Goal: Transaction & Acquisition: Purchase product/service

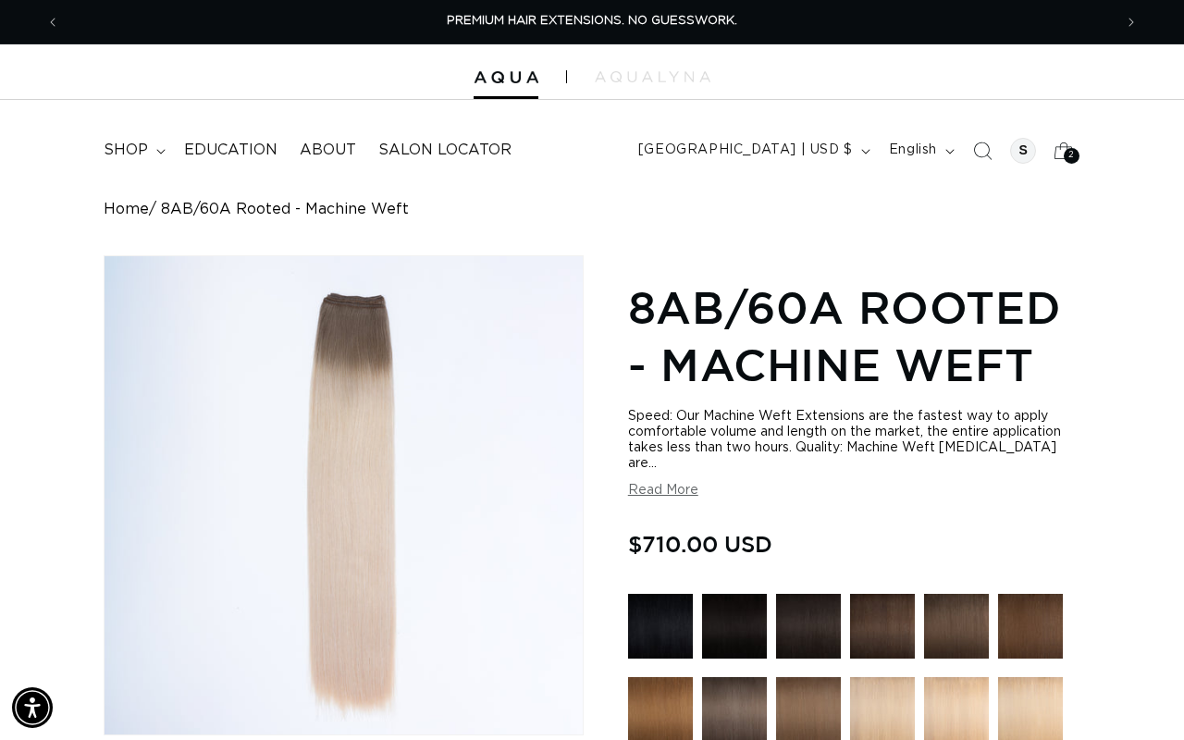
scroll to position [0, 1052]
click at [1072, 149] on span "2" at bounding box center [1071, 156] width 6 height 16
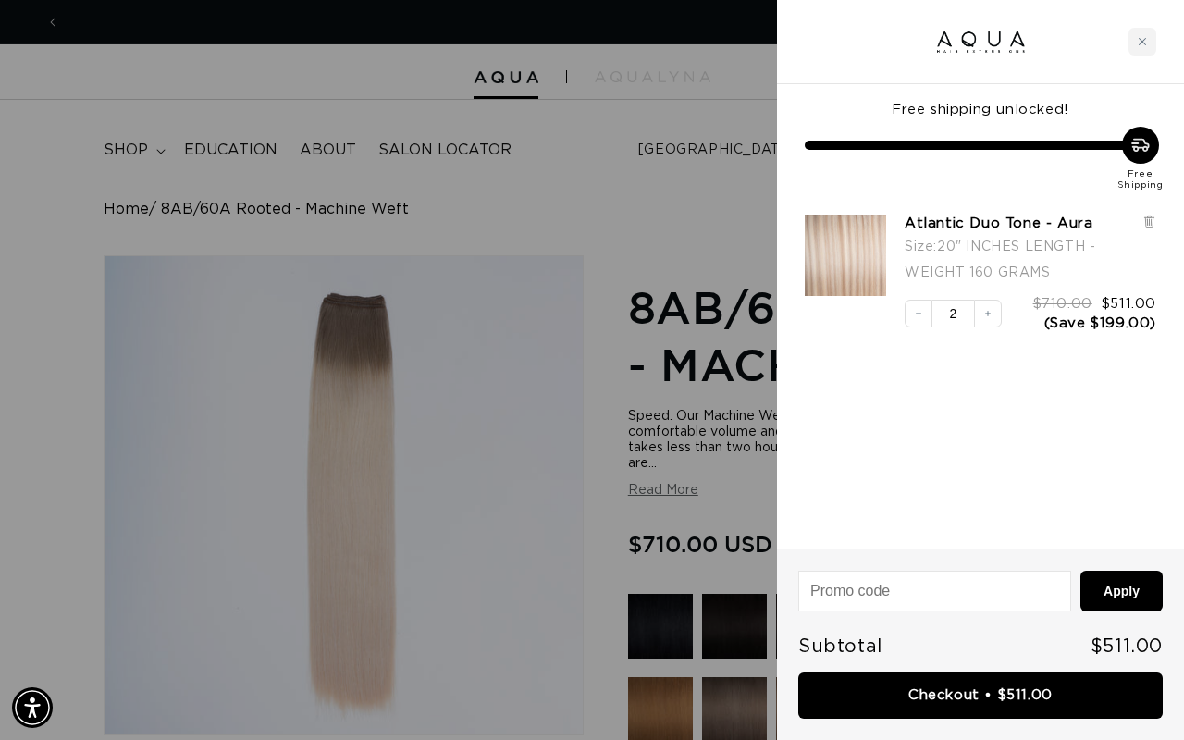
scroll to position [0, 2105]
click at [659, 223] on div at bounding box center [592, 370] width 1184 height 740
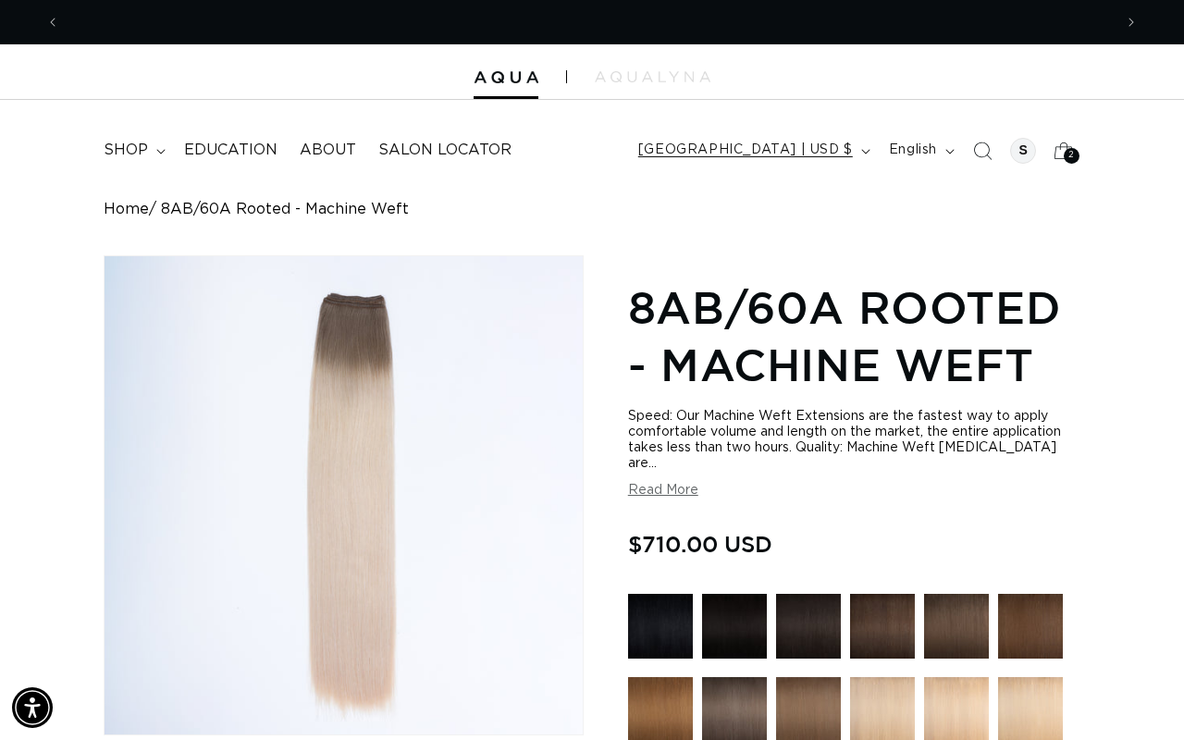
scroll to position [0, 0]
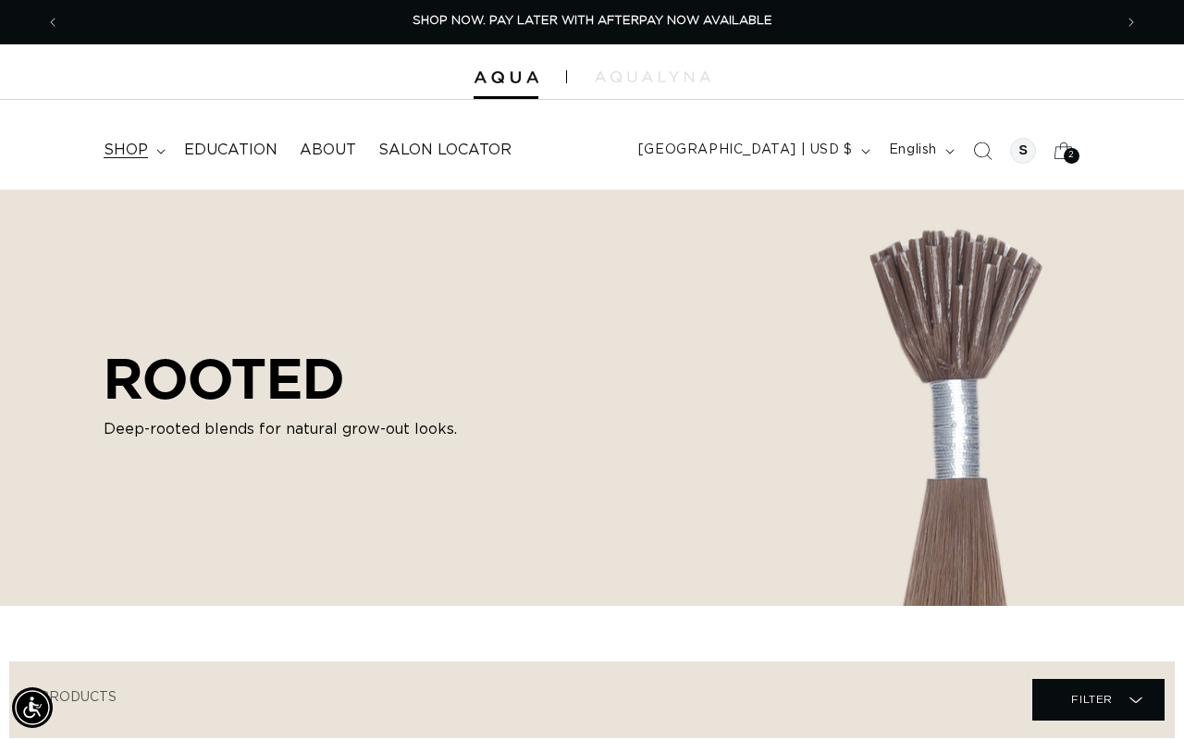
click at [132, 155] on span "shop" at bounding box center [126, 150] width 44 height 19
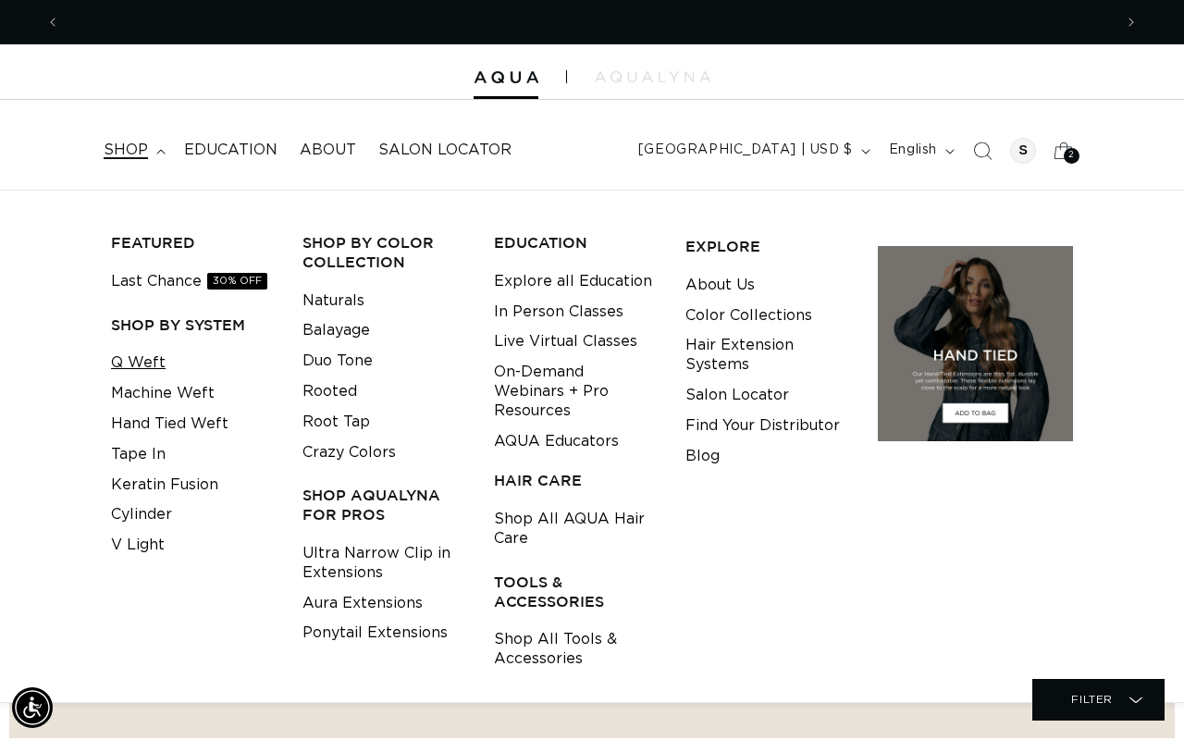
click at [150, 361] on link "Q Weft" at bounding box center [138, 363] width 55 height 31
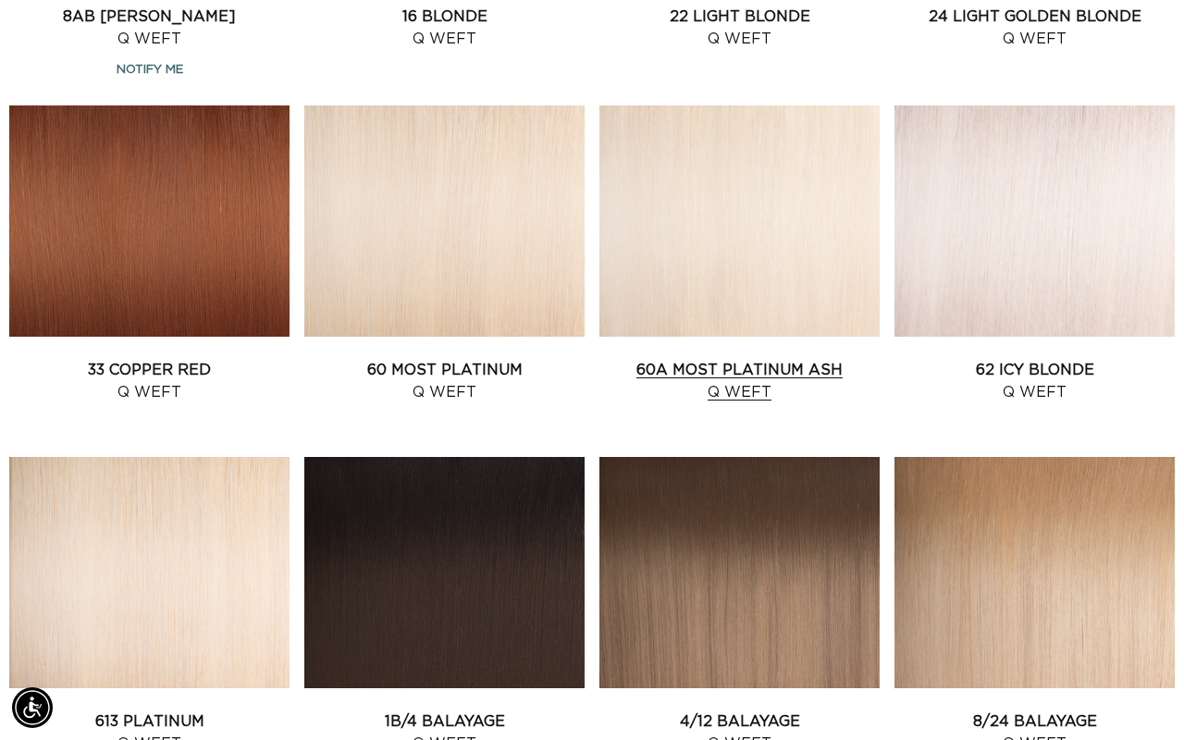
scroll to position [0, 2105]
click at [781, 359] on link "60A Most Platinum Ash Q Weft" at bounding box center [739, 381] width 280 height 44
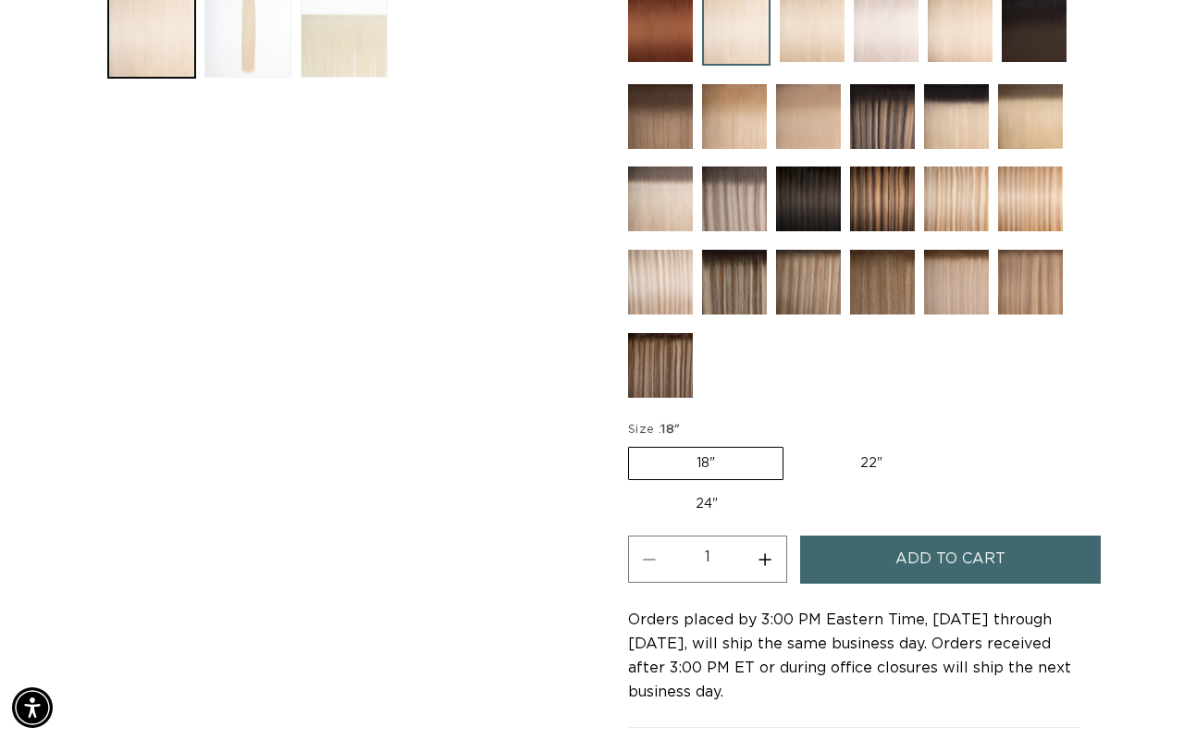
scroll to position [0, 1052]
click at [768, 564] on button "Increase quantity for 60A Most Platinum Ash - Q Weft" at bounding box center [765, 558] width 42 height 47
type input "2"
click at [913, 564] on span "Add to cart" at bounding box center [950, 558] width 110 height 47
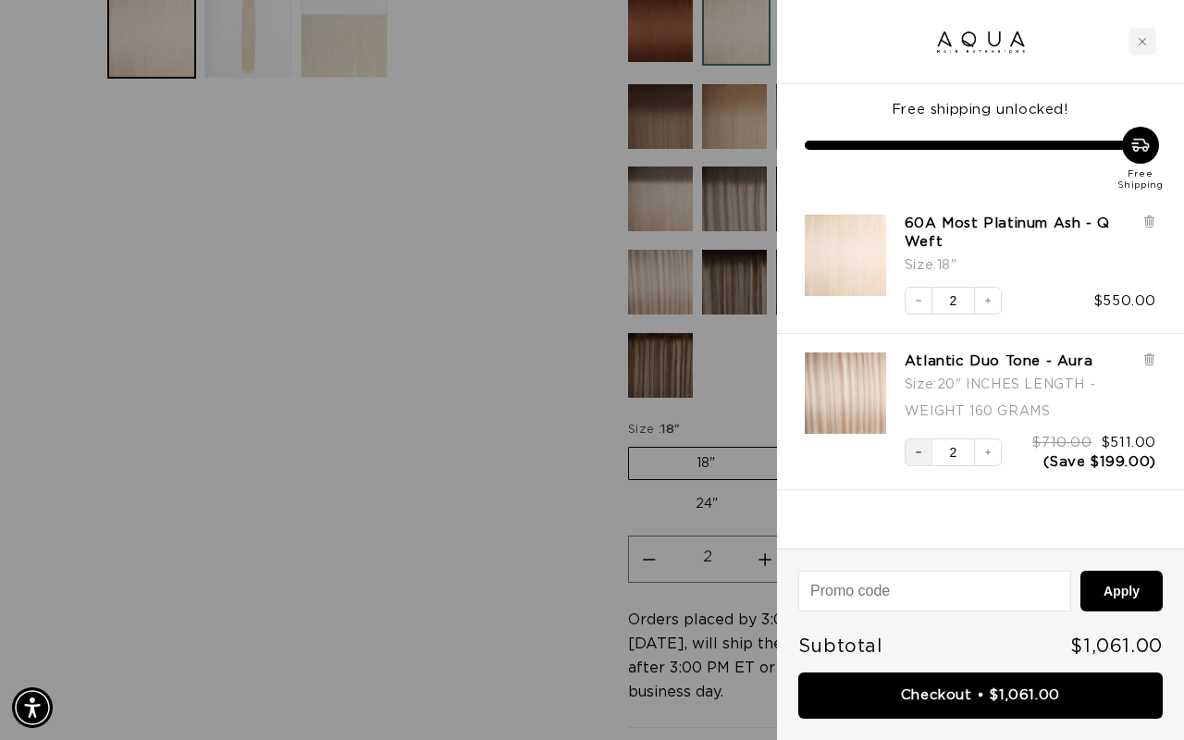
click at [925, 453] on button "Decrease quantity" at bounding box center [918, 452] width 28 height 28
click at [867, 393] on img "Atlantic Duo Tone - Aura - 20&quot; INCHES LENGTH - WEIGHT 160 GRAMS" at bounding box center [845, 392] width 81 height 81
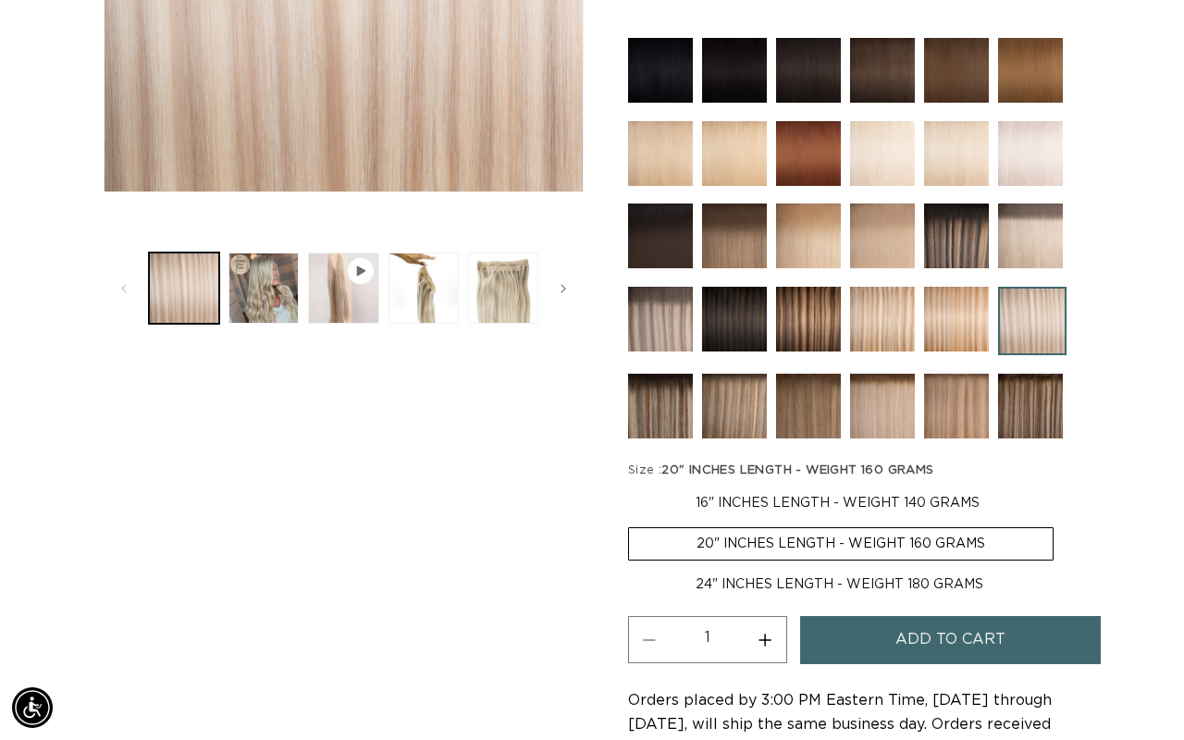
scroll to position [540, 0]
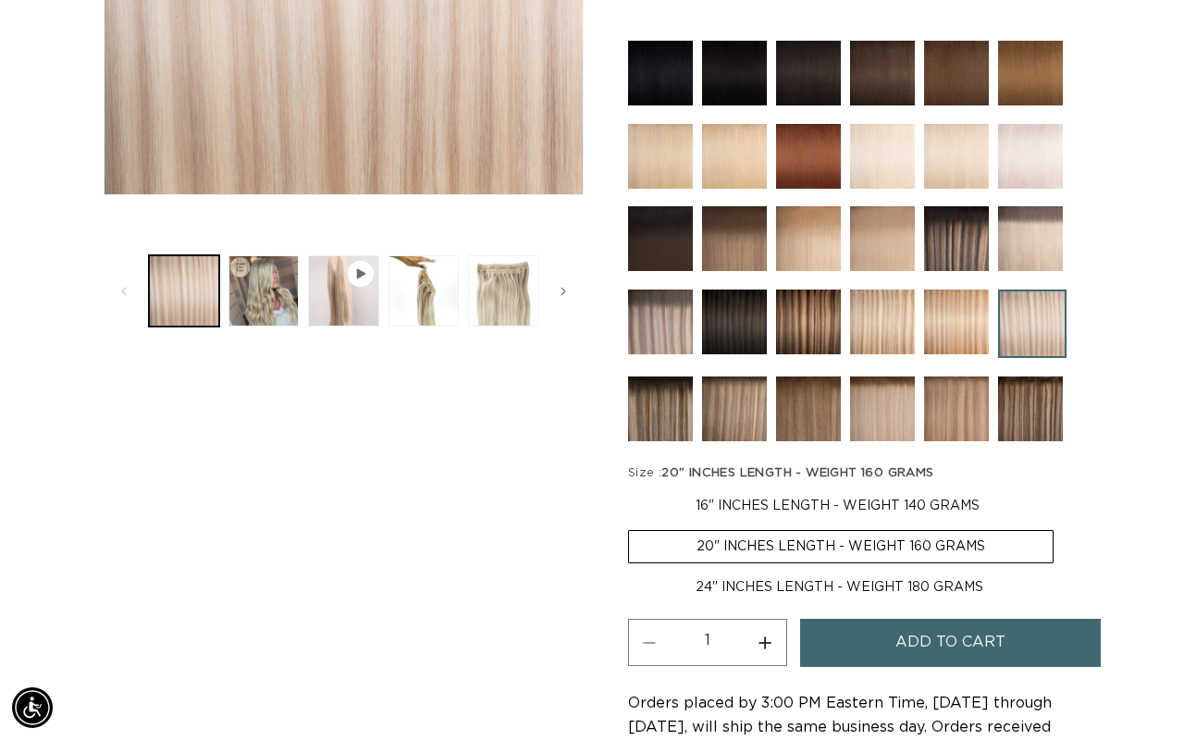
click at [653, 658] on button "Decrease quantity for Atlantic Duo Tone - Aura" at bounding box center [650, 642] width 42 height 47
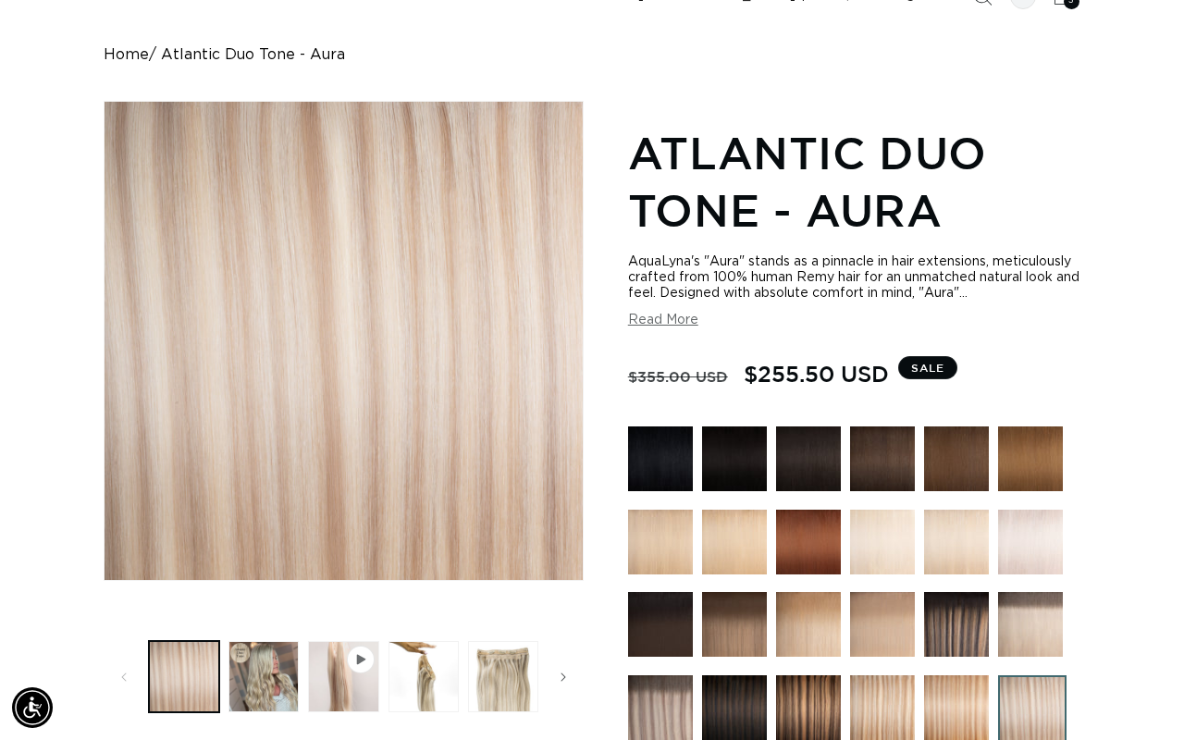
scroll to position [0, 0]
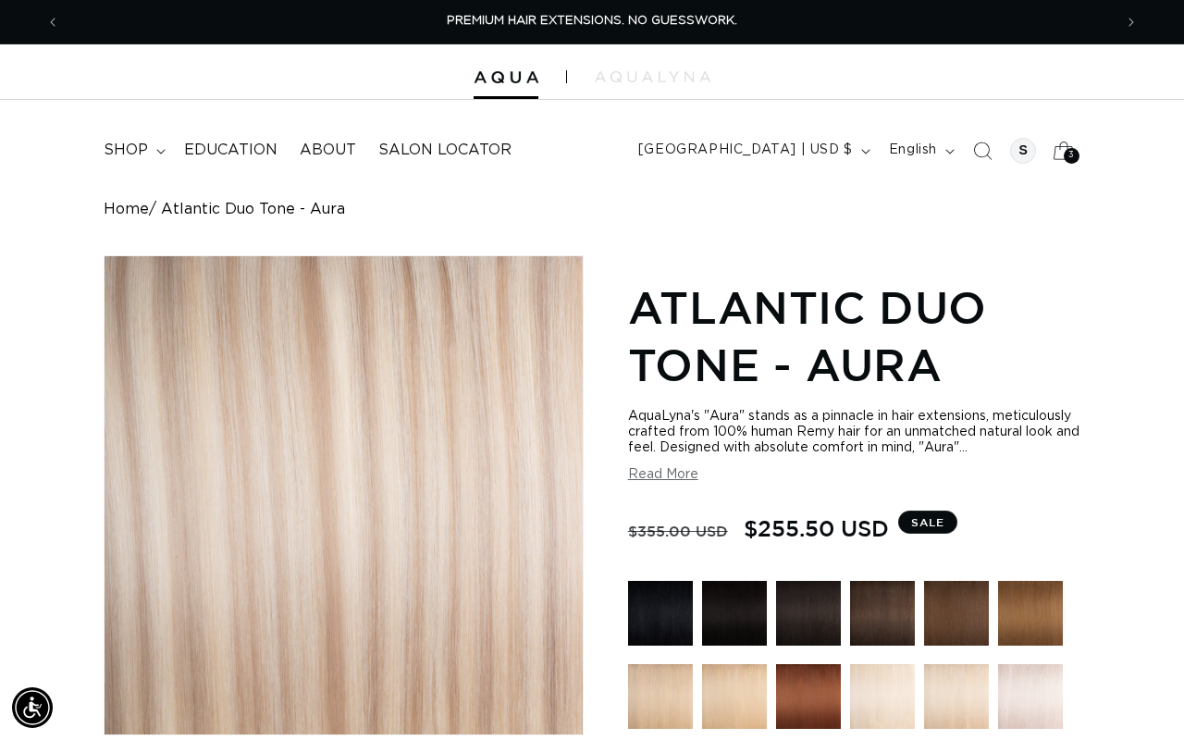
click at [1060, 147] on icon at bounding box center [1063, 150] width 20 height 18
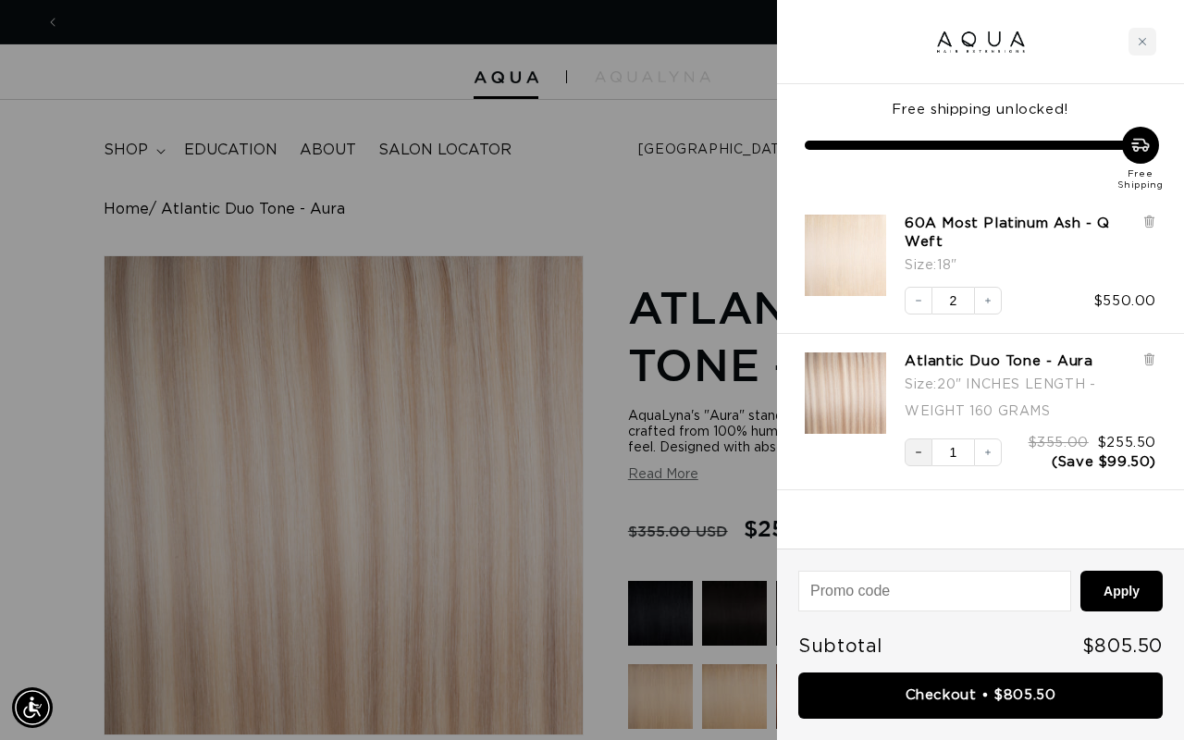
scroll to position [0, 1052]
click at [916, 453] on icon "Decrease quantity" at bounding box center [918, 452] width 11 height 11
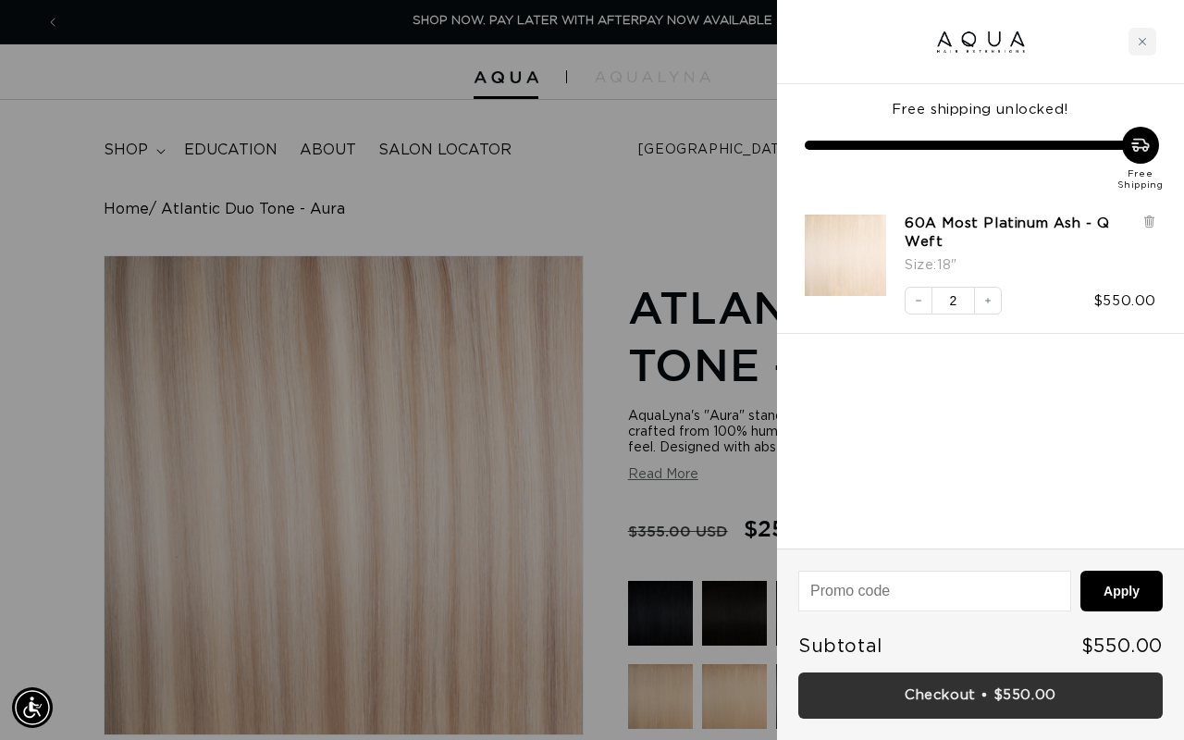
click at [854, 695] on link "Checkout • $550.00" at bounding box center [980, 695] width 364 height 47
